Goal: Information Seeking & Learning: Learn about a topic

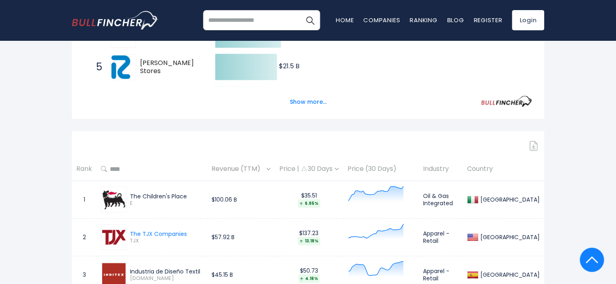
scroll to position [282, 0]
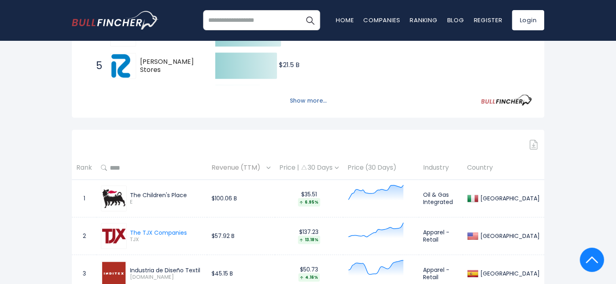
click at [299, 103] on button "Show more..." at bounding box center [308, 100] width 46 height 13
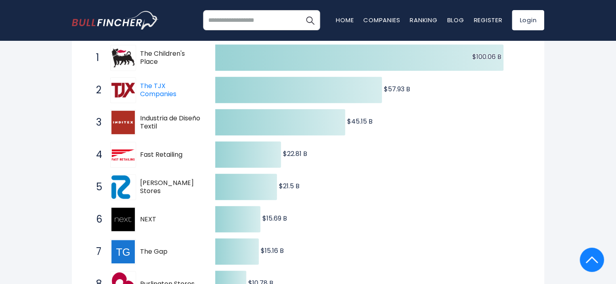
scroll to position [0, 0]
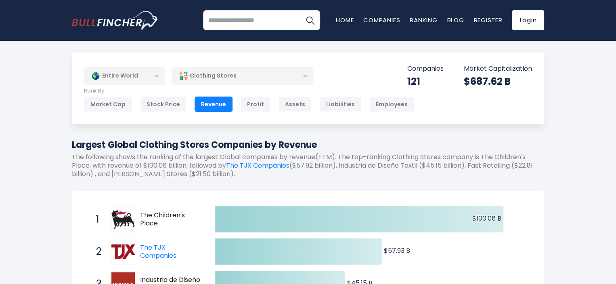
click at [209, 104] on div "Revenue" at bounding box center [213, 103] width 38 height 15
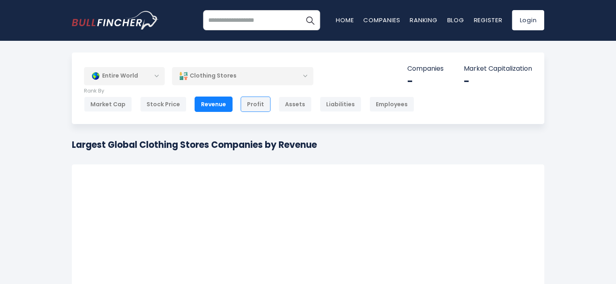
click at [255, 102] on div "Profit" at bounding box center [255, 103] width 30 height 15
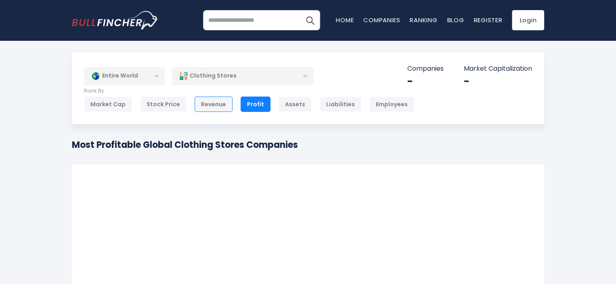
click at [219, 104] on div "Revenue" at bounding box center [213, 103] width 38 height 15
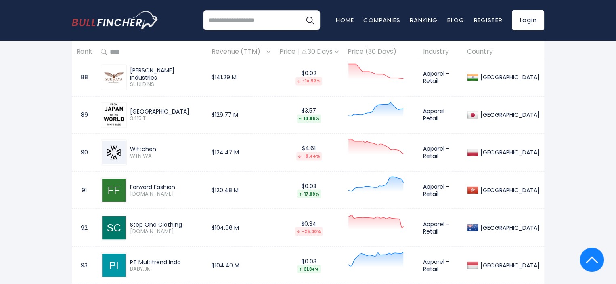
scroll to position [3671, 0]
